Goal: Submit feedback/report problem

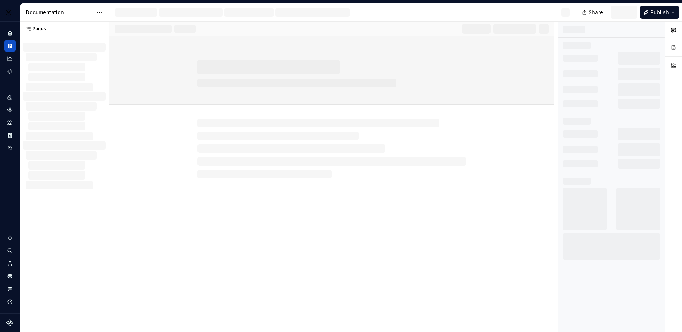
click at [502, 14] on div at bounding box center [342, 12] width 467 height 18
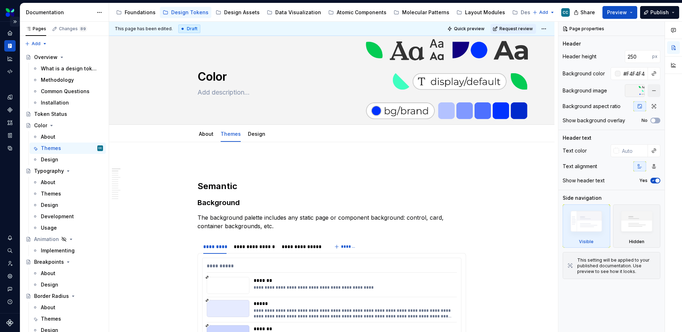
click at [11, 21] on button "Expand sidebar" at bounding box center [15, 22] width 10 height 10
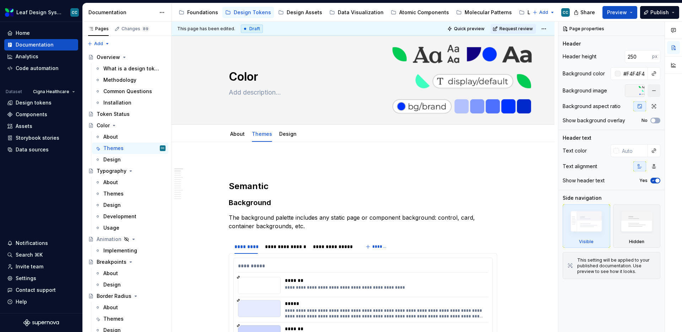
click at [19, 198] on div "Home Documentation Analytics Code automation Dataset Cigna Healthcare Design to…" at bounding box center [41, 167] width 82 height 291
click at [76, 12] on html "Leaf Design System CC Home Documentation Analytics Code automation Dataset Cign…" at bounding box center [341, 166] width 682 height 332
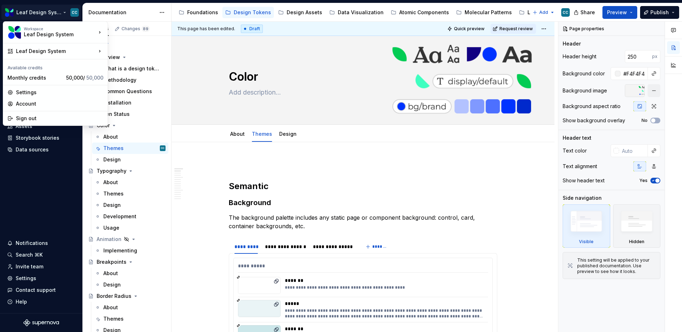
type textarea "*"
drag, startPoint x: 28, startPoint y: 120, endPoint x: 38, endPoint y: 118, distance: 9.8
click at [28, 120] on div "Sign out" at bounding box center [59, 118] width 87 height 7
